Goal: Find specific page/section: Find specific page/section

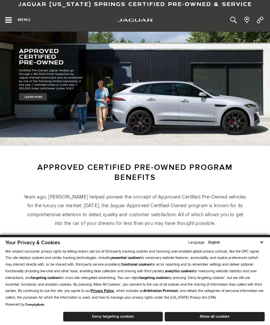
click at [131, 315] on button "Deny targeting cookies" at bounding box center [113, 317] width 100 height 10
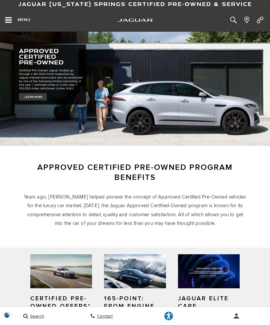
click at [12, 22] on icon "Open the main navigation menu" at bounding box center [8, 20] width 8 height 7
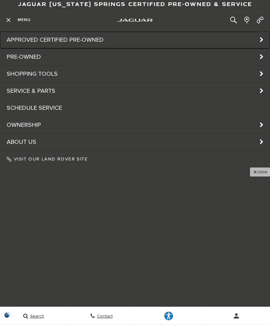
click at [83, 39] on link "Approved Certified Pre-Owned" at bounding box center [135, 40] width 270 height 17
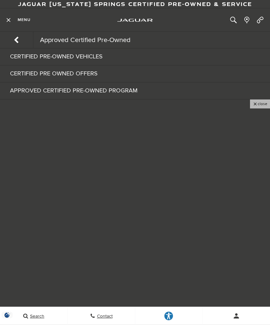
click at [85, 56] on link "Certified Pre-Owned Vehicles" at bounding box center [135, 56] width 270 height 17
click at [71, 59] on link "Certified Pre-Owned Vehicles" at bounding box center [135, 56] width 270 height 17
click at [47, 56] on link "Certified Pre-Owned Vehicles" at bounding box center [135, 56] width 270 height 17
click at [40, 57] on link "Certified Pre-Owned Vehicles" at bounding box center [135, 56] width 270 height 17
